Goal: Find specific page/section

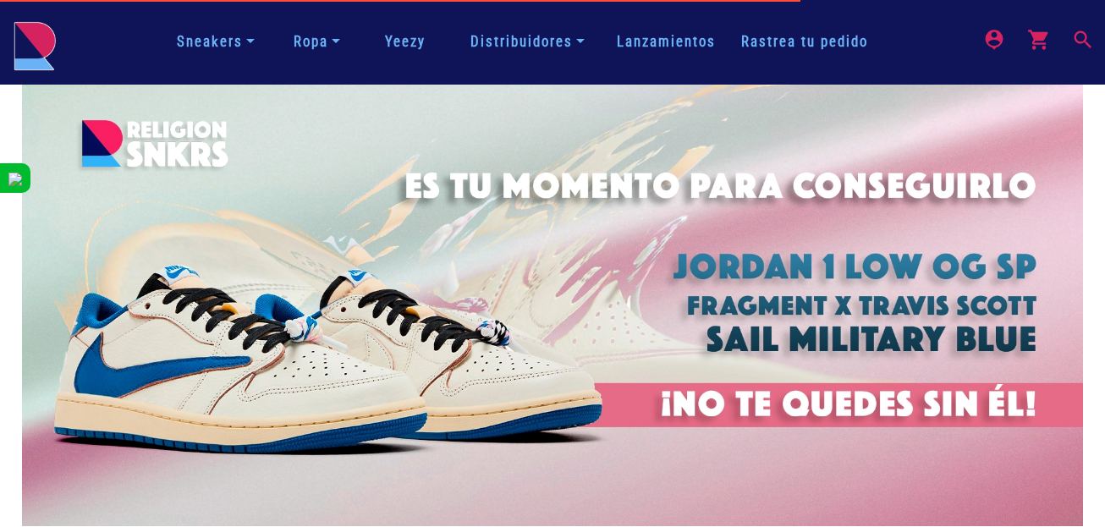
click at [1088, 40] on mat-icon "search" at bounding box center [1081, 38] width 20 height 20
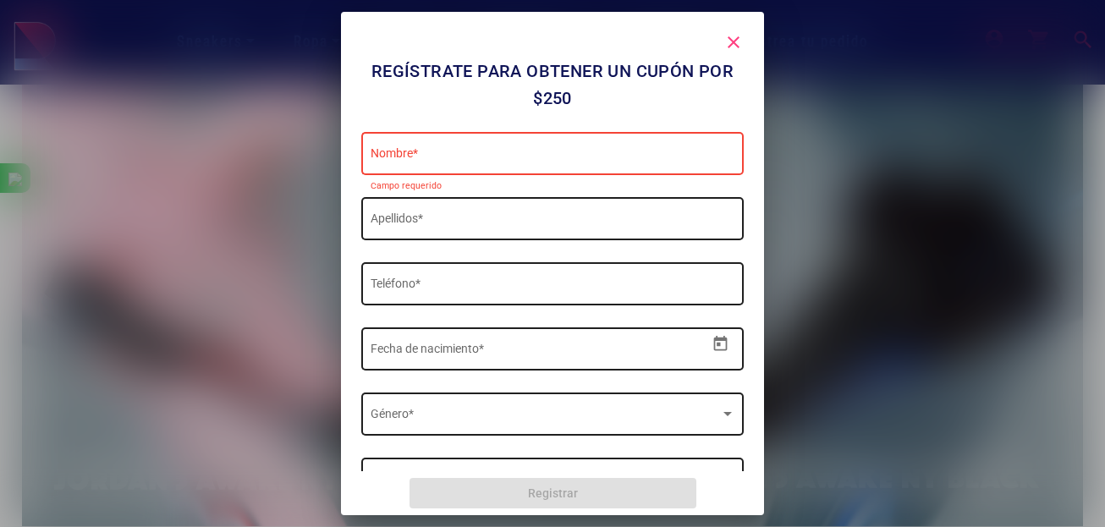
click at [729, 57] on div "close" at bounding box center [552, 44] width 382 height 25
drag, startPoint x: 725, startPoint y: 50, endPoint x: 734, endPoint y: 47, distance: 9.9
click at [731, 48] on mat-icon "close" at bounding box center [733, 42] width 20 height 20
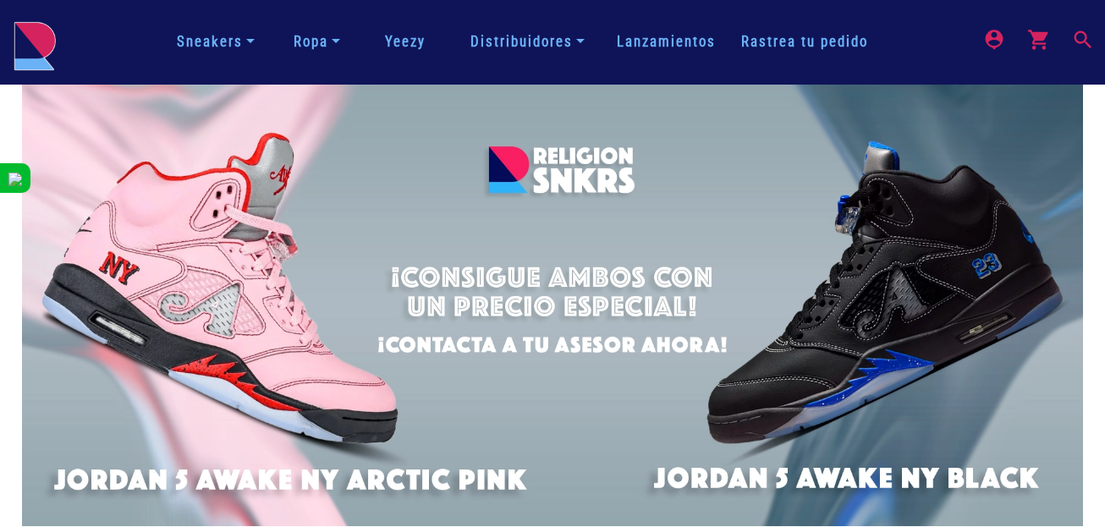
click at [1079, 38] on mat-icon "search" at bounding box center [1081, 38] width 20 height 20
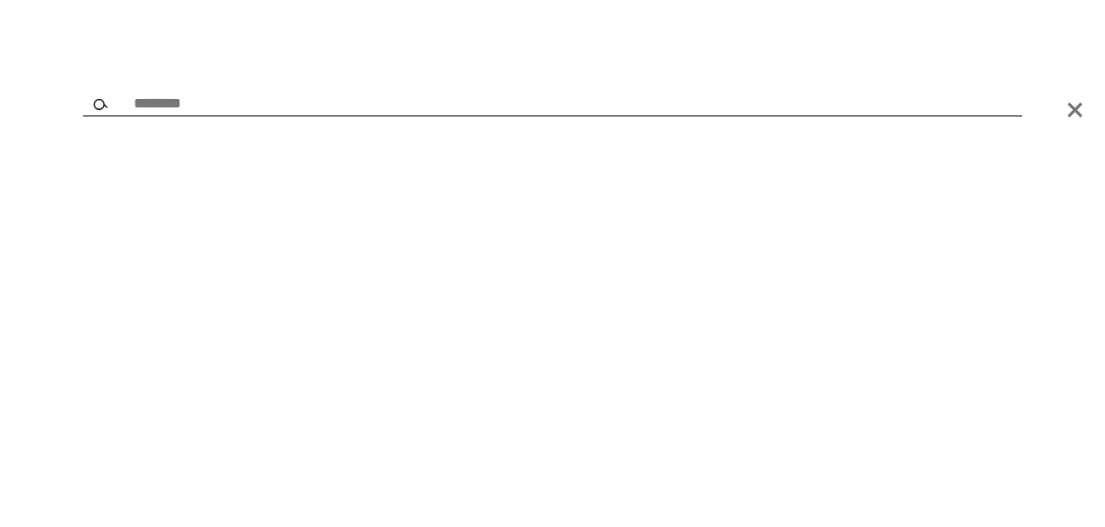
click at [528, 108] on input "text" at bounding box center [552, 105] width 939 height 24
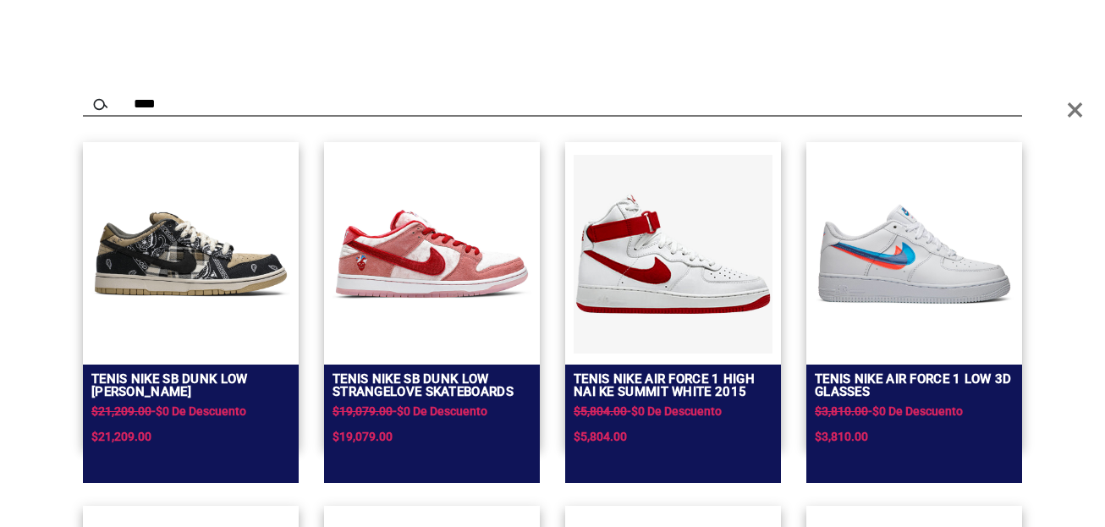
type input "****"
